Goal: Task Accomplishment & Management: Manage account settings

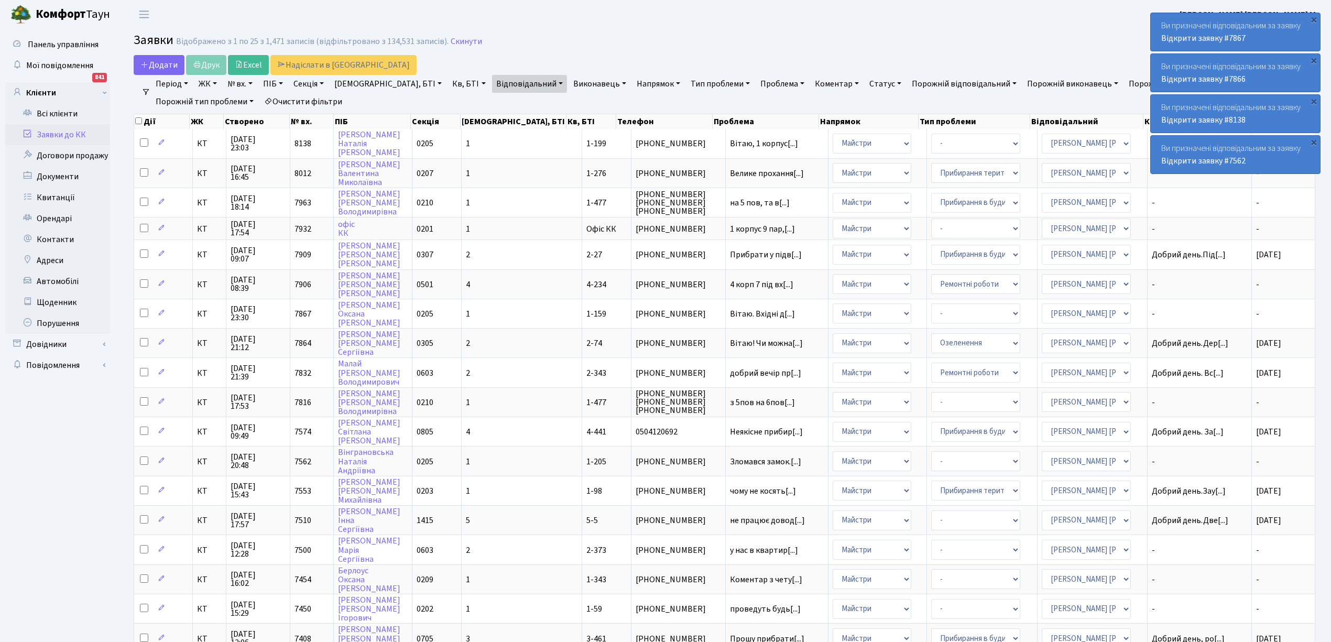
select select "25"
click at [1206, 160] on link "Відкрити заявку #7562" at bounding box center [1203, 161] width 84 height 12
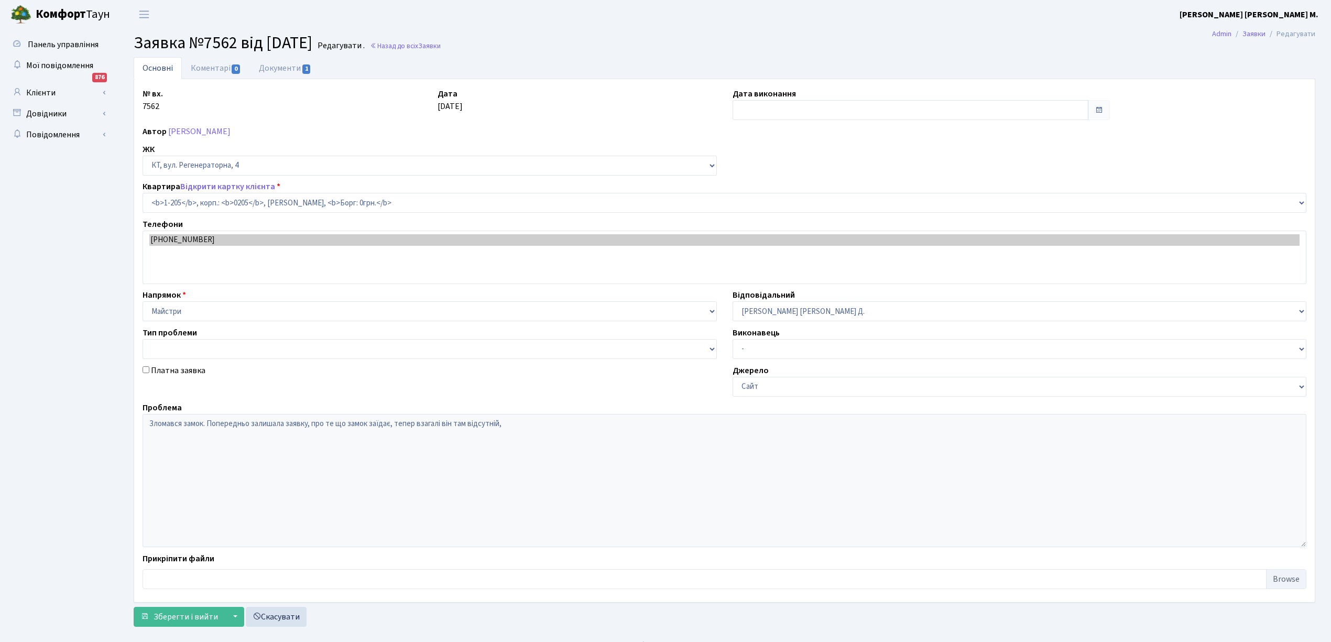
select select "205"
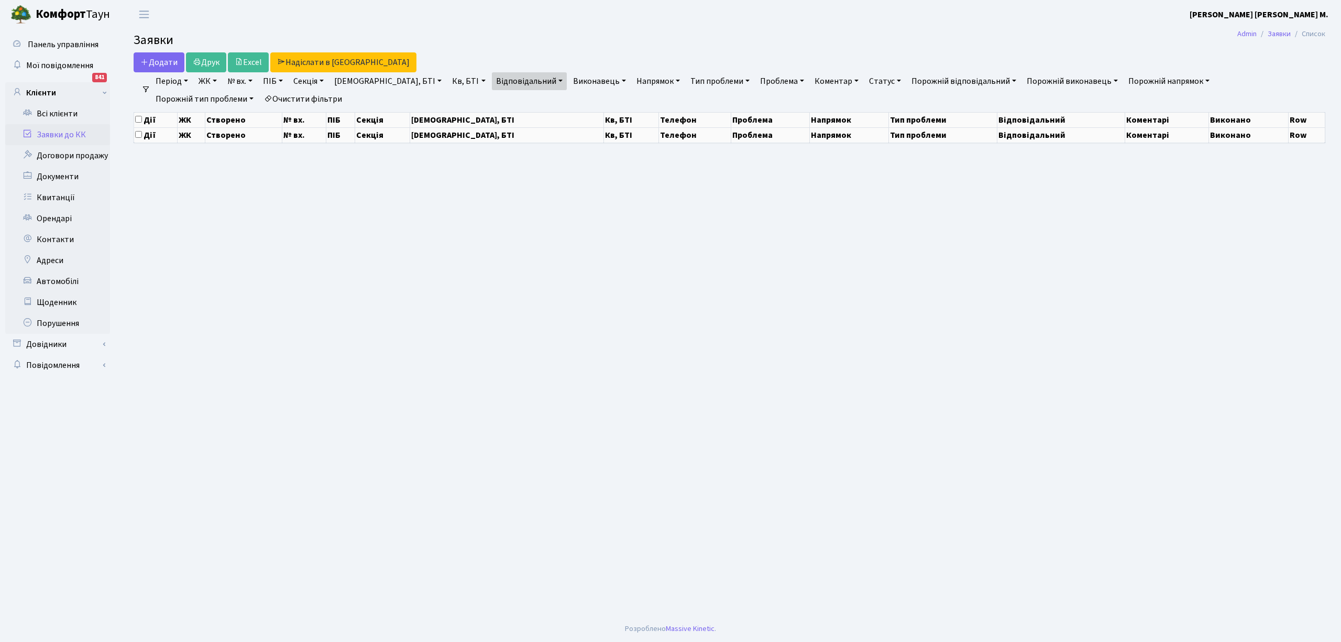
select select "25"
